Goal: Check status: Check status

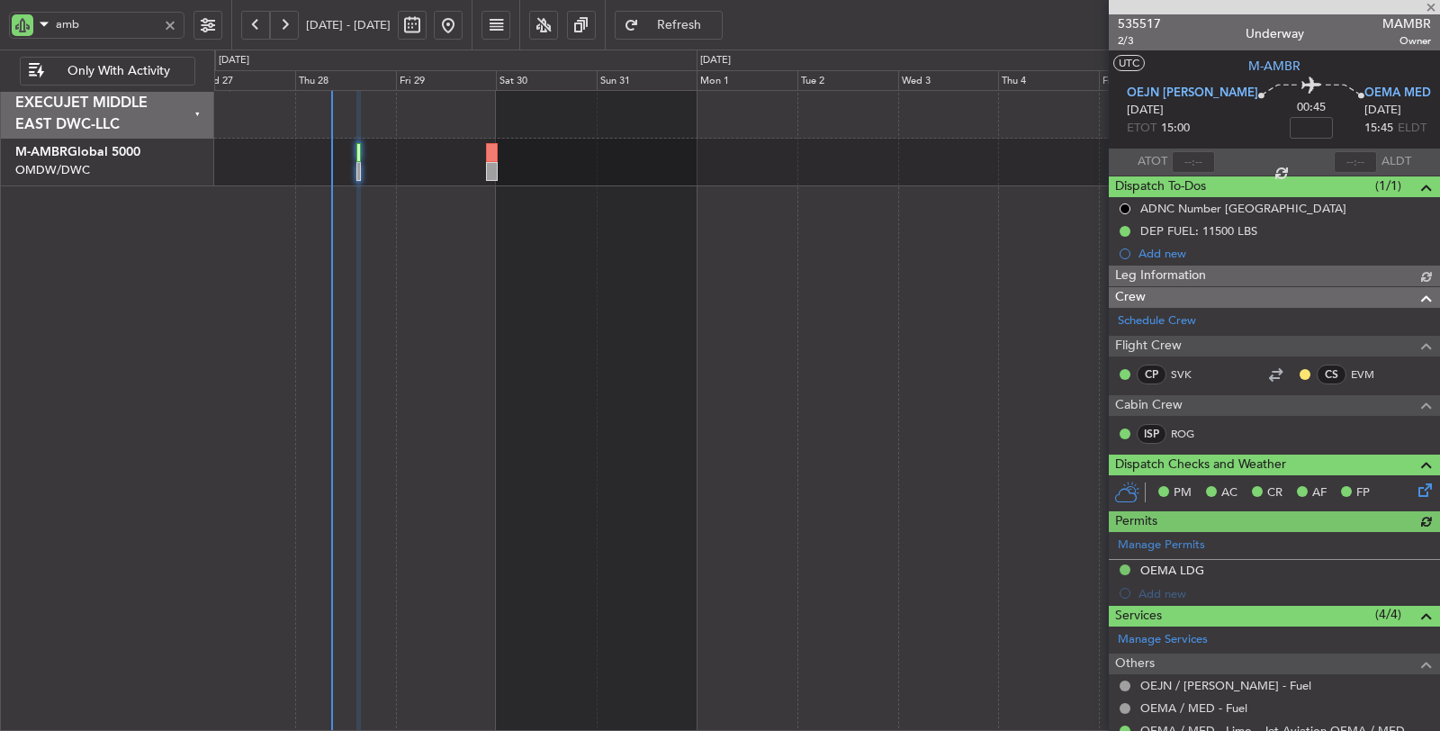
type input "[PERSON_NAME] (ANI)"
type input "7104"
drag, startPoint x: 0, startPoint y: 0, endPoint x: 23, endPoint y: 21, distance: 31.3
click at [23, 21] on div "amb" at bounding box center [97, 25] width 176 height 27
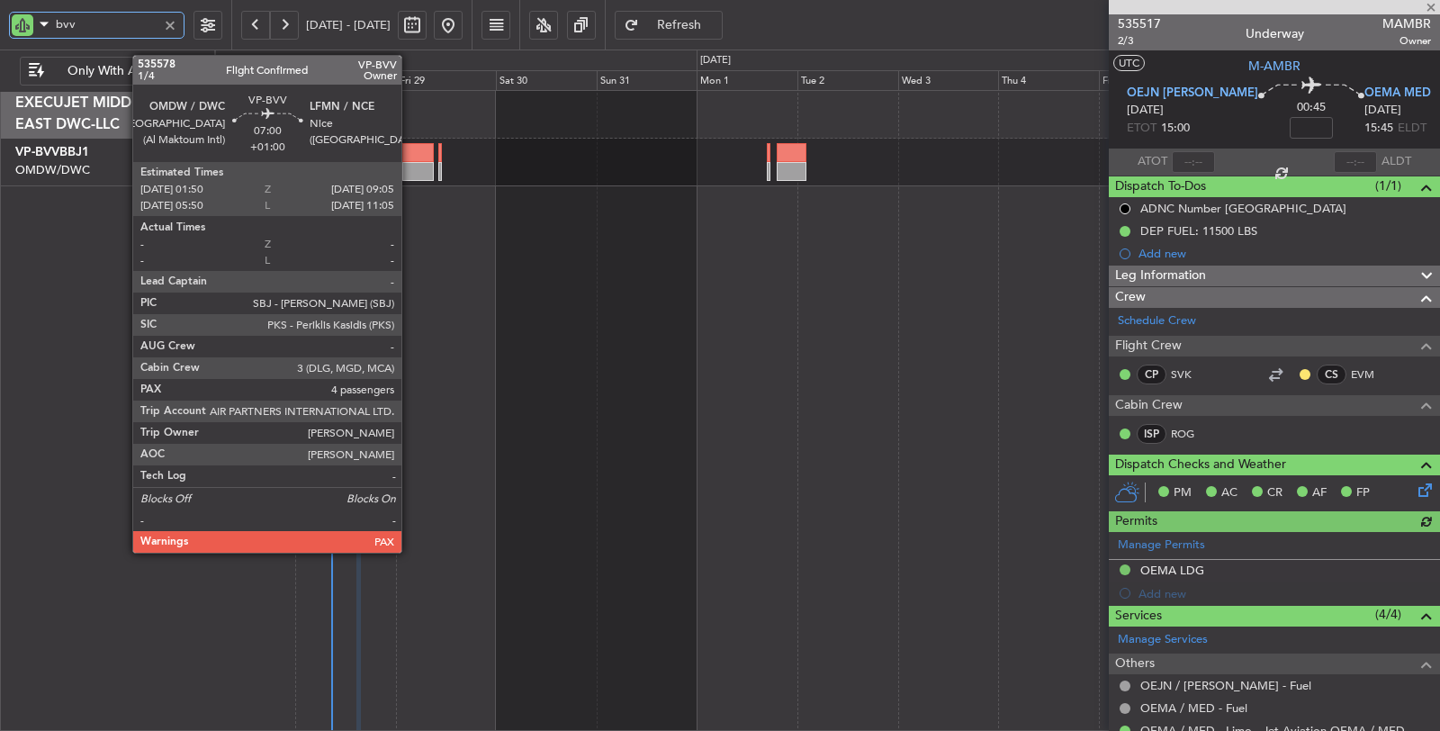
click at [411, 165] on div at bounding box center [417, 171] width 31 height 19
type input "bvv"
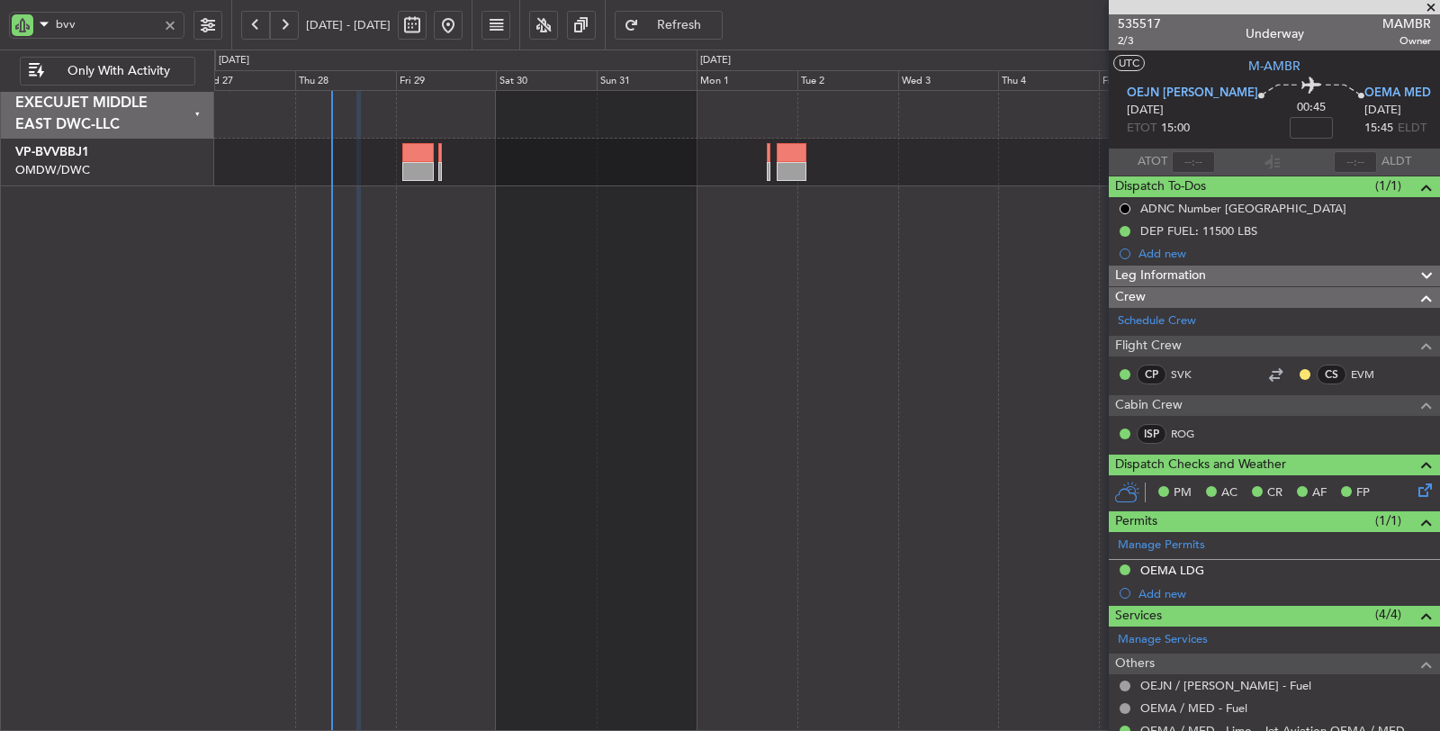
type input "[PERSON_NAME] (ANI)"
type input "7104"
type input "[PERSON_NAME] (ANI)"
type input "7104"
type input "[PERSON_NAME] (ANI)"
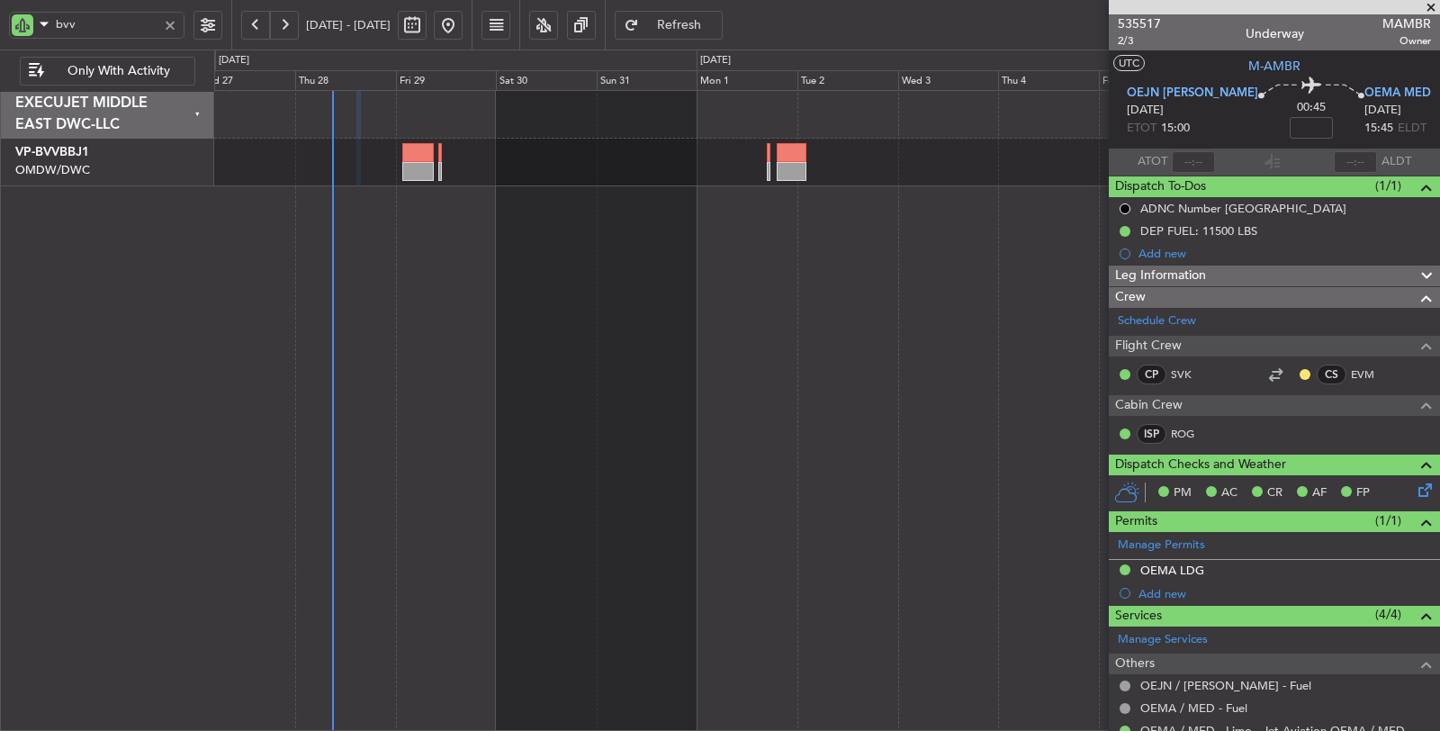
type input "7104"
type input "[PERSON_NAME] (ANI)"
type input "7104"
type input "[PERSON_NAME] (ANI)"
type input "7104"
